Goal: Task Accomplishment & Management: Manage account settings

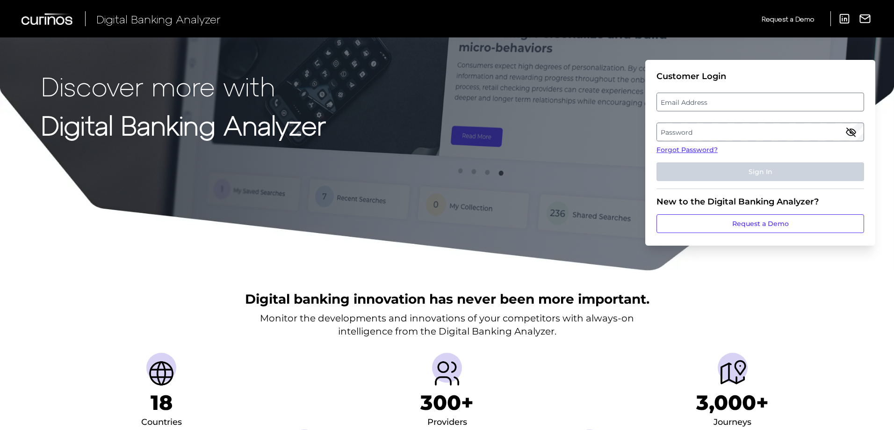
click at [688, 103] on label "Email Address" at bounding box center [760, 101] width 206 height 17
click at [688, 103] on input "email" at bounding box center [760, 102] width 208 height 19
type input "[PERSON_NAME][EMAIL_ADDRESS][PERSON_NAME][DOMAIN_NAME]"
click at [682, 129] on label "Password" at bounding box center [760, 131] width 206 height 17
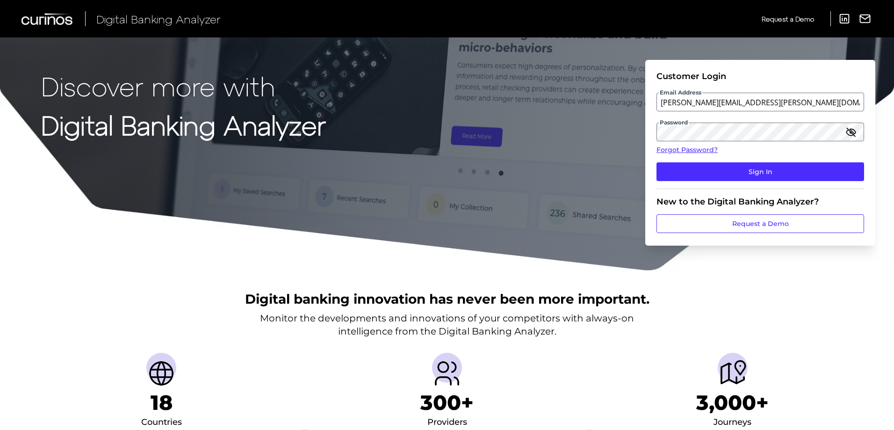
click at [847, 134] on icon "button" at bounding box center [850, 131] width 11 height 11
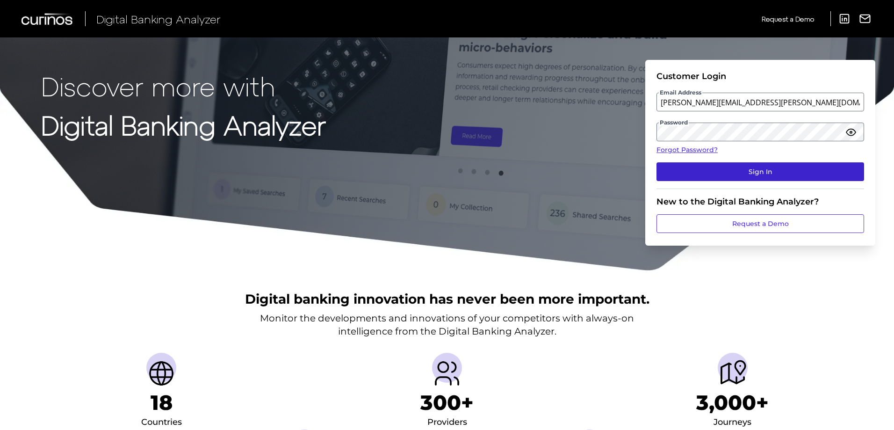
click at [755, 174] on button "Sign In" at bounding box center [760, 171] width 208 height 19
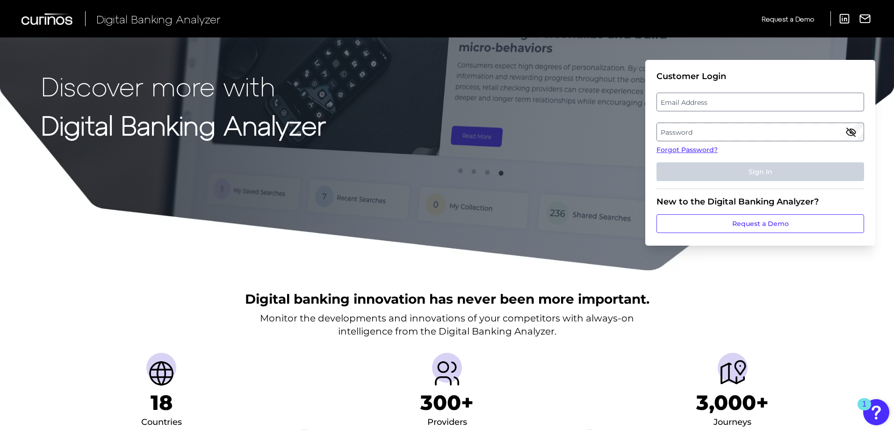
click at [158, 229] on h1 "Discover more with Digital Banking Analyzer" at bounding box center [183, 150] width 285 height 159
